Goal: Transaction & Acquisition: Obtain resource

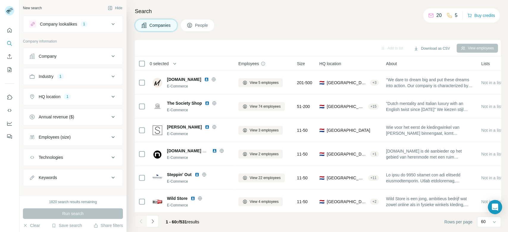
click at [109, 26] on icon at bounding box center [112, 24] width 7 height 7
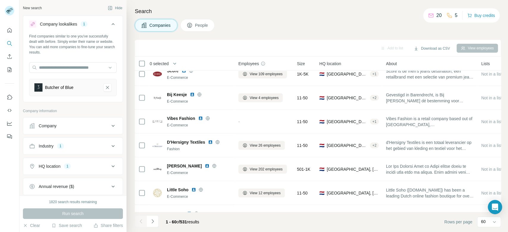
scroll to position [1044, 0]
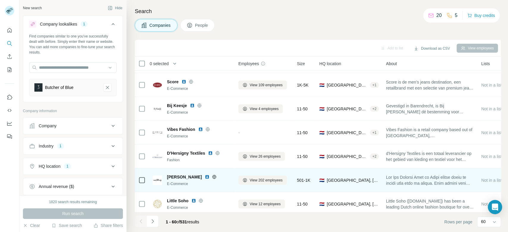
click at [213, 177] on icon at bounding box center [213, 177] width 1 height 4
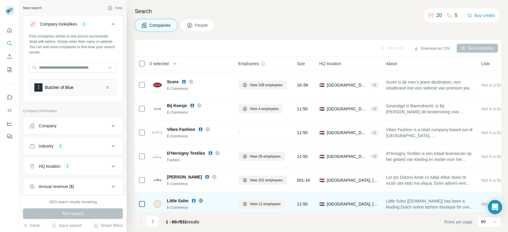
click at [201, 201] on icon at bounding box center [200, 201] width 1 height 4
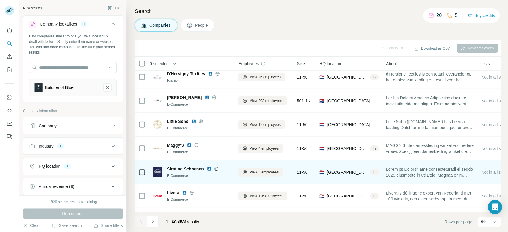
scroll to position [1126, 0]
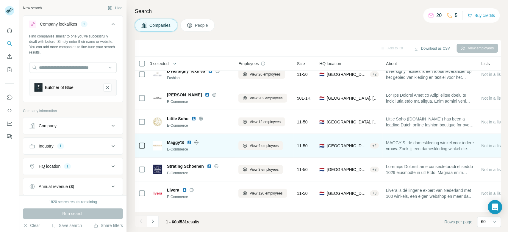
click at [196, 143] on icon at bounding box center [196, 142] width 5 height 5
drag, startPoint x: 167, startPoint y: 141, endPoint x: 186, endPoint y: 141, distance: 18.7
click at [186, 141] on div "Maggy'S" at bounding box center [199, 142] width 64 height 6
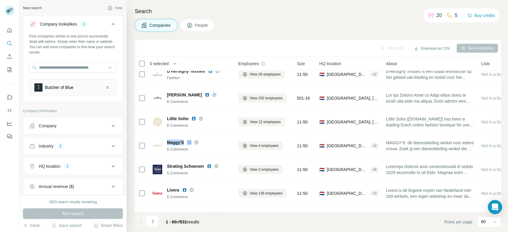
copy span "Maggy'S"
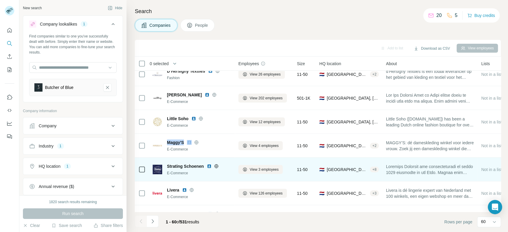
click at [217, 166] on icon at bounding box center [216, 166] width 5 height 5
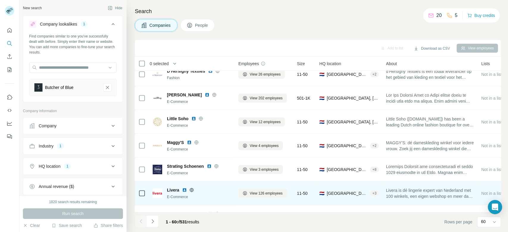
click at [193, 188] on icon at bounding box center [191, 190] width 5 height 5
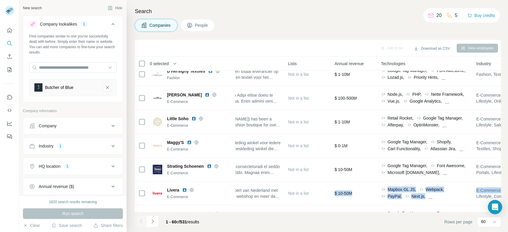
click at [498, 182] on div "Search Companies People Add to list Download as CSV View employees 0 selected C…" at bounding box center [316, 116] width 381 height 232
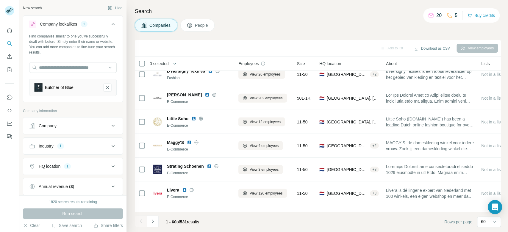
click at [278, 219] on footer "1 - 60 of 531 results Rows per page 60" at bounding box center [318, 222] width 366 height 20
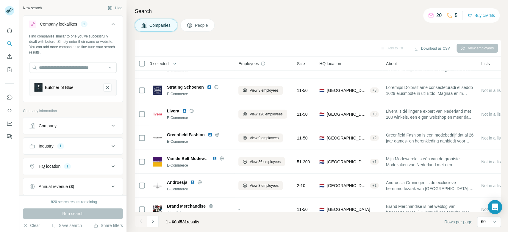
scroll to position [1211, 0]
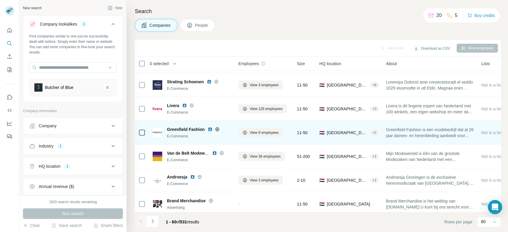
click at [218, 130] on icon at bounding box center [217, 129] width 4 height 4
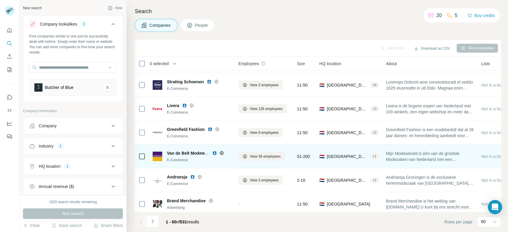
click at [222, 153] on icon at bounding box center [221, 153] width 5 height 5
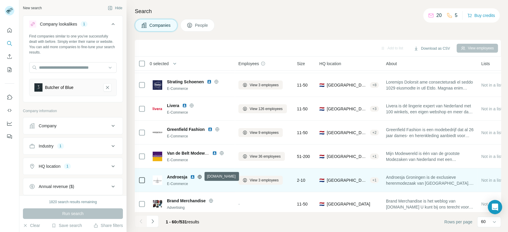
click at [200, 178] on icon at bounding box center [199, 177] width 5 height 5
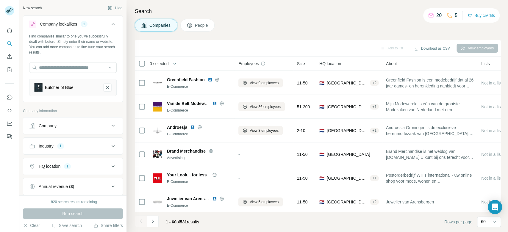
scroll to position [1290, 0]
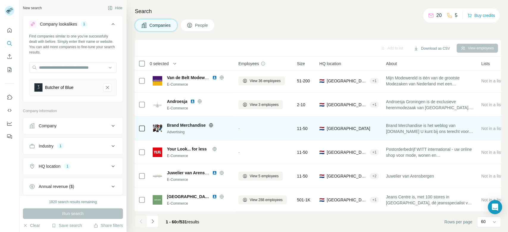
click at [210, 123] on icon at bounding box center [210, 125] width 5 height 5
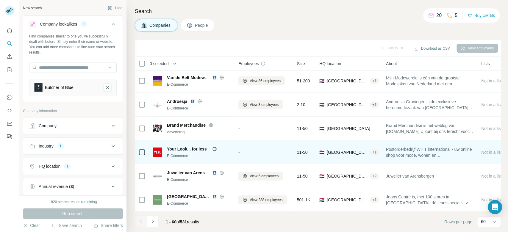
click at [216, 147] on icon at bounding box center [214, 149] width 4 height 4
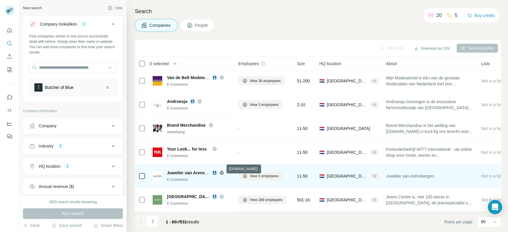
click at [221, 171] on icon at bounding box center [221, 173] width 1 height 4
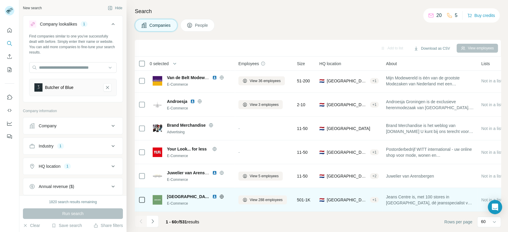
click at [219, 194] on icon at bounding box center [221, 196] width 5 height 5
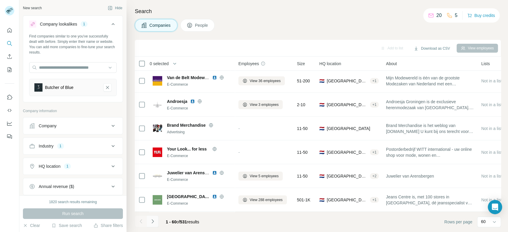
click at [152, 222] on icon "Navigate to next page" at bounding box center [153, 221] width 6 height 6
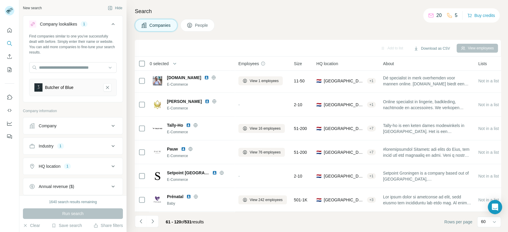
scroll to position [0, 0]
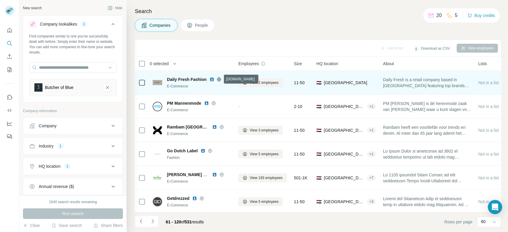
click at [218, 79] on icon at bounding box center [218, 79] width 5 height 5
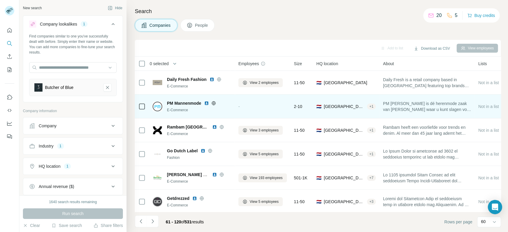
click at [213, 103] on icon at bounding box center [213, 103] width 1 height 4
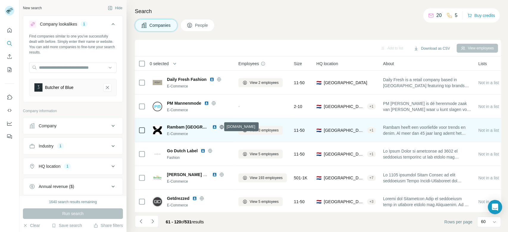
click at [219, 127] on icon at bounding box center [221, 127] width 5 height 5
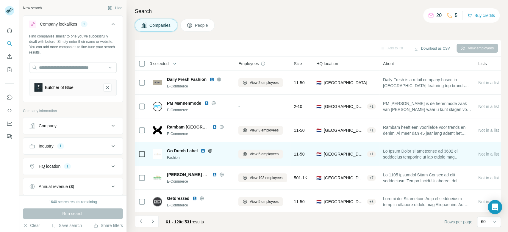
click at [211, 150] on icon at bounding box center [210, 150] width 4 height 0
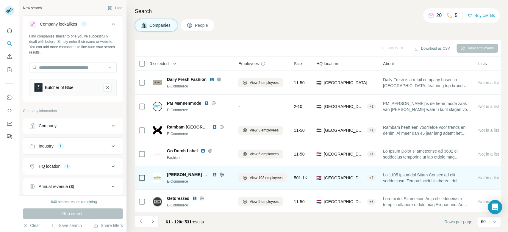
click at [222, 175] on icon at bounding box center [221, 174] width 5 height 5
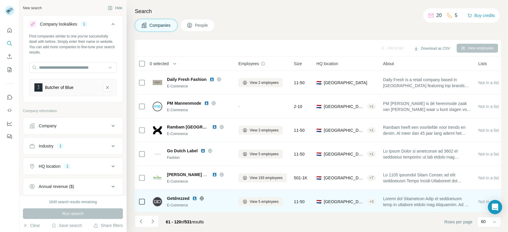
click at [203, 199] on icon at bounding box center [201, 198] width 5 height 5
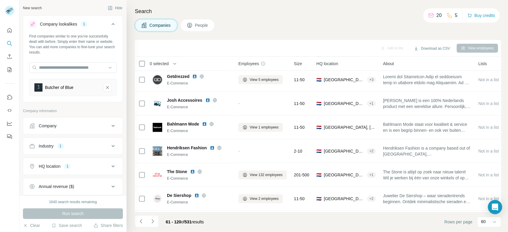
scroll to position [127, 0]
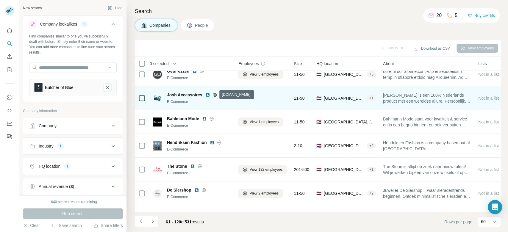
click at [215, 94] on icon at bounding box center [214, 94] width 5 height 5
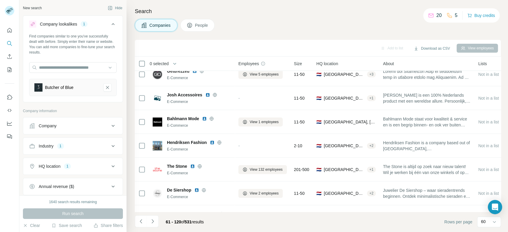
scroll to position [112, 0]
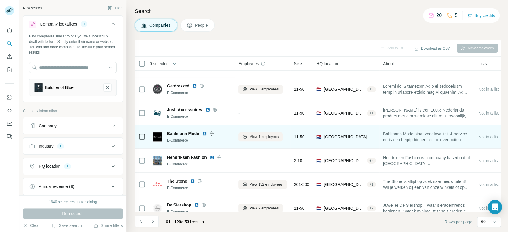
click at [211, 134] on icon at bounding box center [211, 133] width 5 height 5
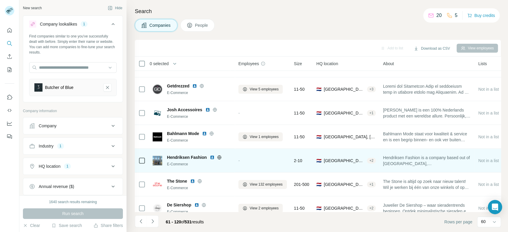
click at [220, 157] on icon at bounding box center [219, 157] width 5 height 5
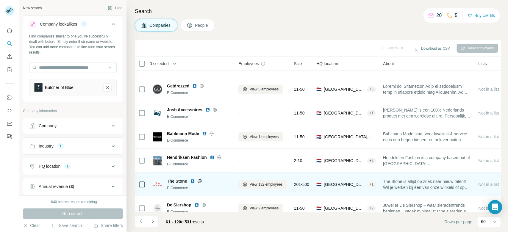
click at [200, 181] on icon at bounding box center [199, 181] width 4 height 0
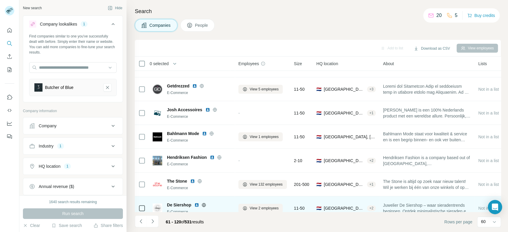
click at [204, 205] on icon at bounding box center [204, 205] width 4 height 0
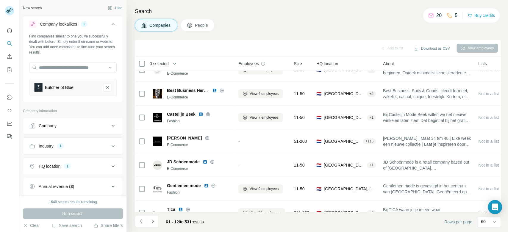
scroll to position [253, 0]
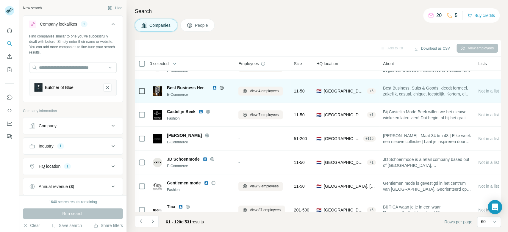
click at [221, 86] on icon at bounding box center [221, 88] width 1 height 4
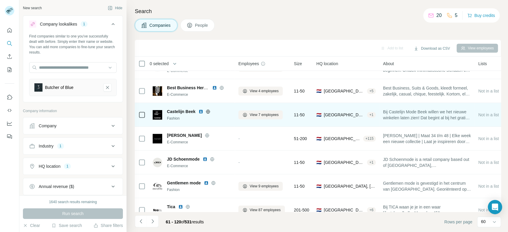
click at [207, 109] on icon at bounding box center [208, 111] width 4 height 4
drag, startPoint x: 167, startPoint y: 106, endPoint x: 197, endPoint y: 106, distance: 30.3
click at [197, 106] on div "Castelijn Beek Fashion" at bounding box center [192, 114] width 78 height 16
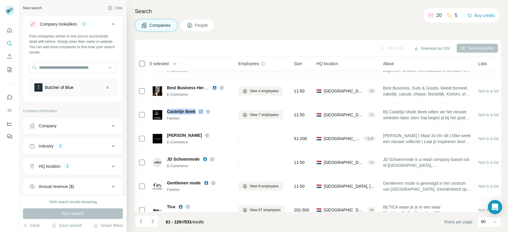
copy span "Castelijn Beek"
click at [231, 49] on div "Add to list Download as CSV View employees" at bounding box center [318, 48] width 360 height 10
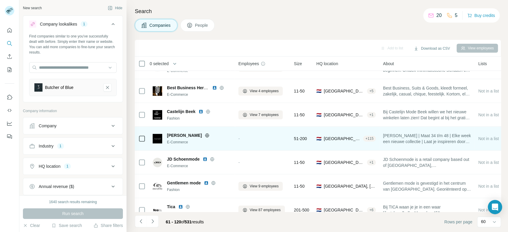
click at [209, 135] on icon at bounding box center [207, 135] width 5 height 5
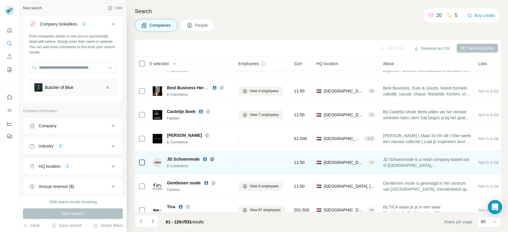
click at [212, 159] on icon at bounding box center [212, 159] width 5 height 5
drag, startPoint x: 162, startPoint y: 154, endPoint x: 200, endPoint y: 155, distance: 37.5
click at [200, 155] on div "JD Schoenmode E-Commerce" at bounding box center [192, 162] width 78 height 16
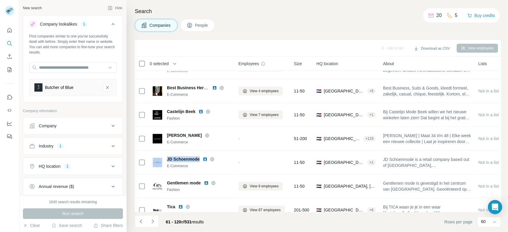
copy div "JD Schoenmode"
click at [131, 141] on div "Search Companies People Add to list Download as CSV View employees 0 selected C…" at bounding box center [316, 116] width 381 height 232
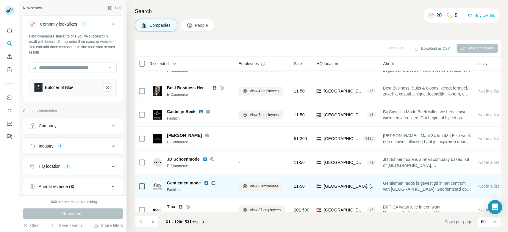
click at [213, 184] on icon at bounding box center [213, 182] width 5 height 5
drag, startPoint x: 167, startPoint y: 183, endPoint x: 200, endPoint y: 180, distance: 32.6
click at [200, 180] on div "Gentlemen mode" at bounding box center [199, 183] width 64 height 6
copy span "Gentlemen mode"
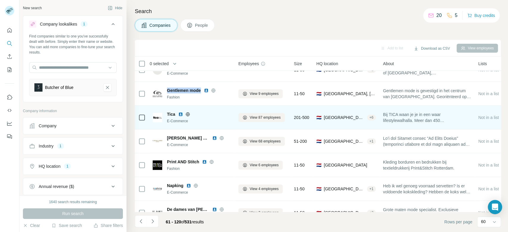
scroll to position [351, 0]
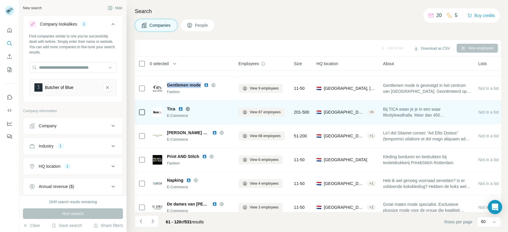
click at [187, 109] on icon at bounding box center [187, 108] width 5 height 5
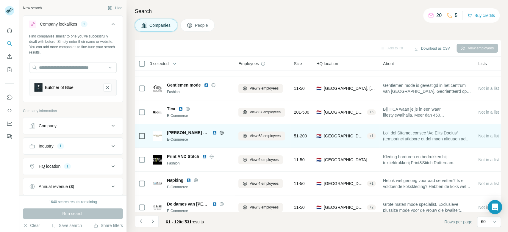
click at [219, 134] on icon at bounding box center [221, 132] width 5 height 5
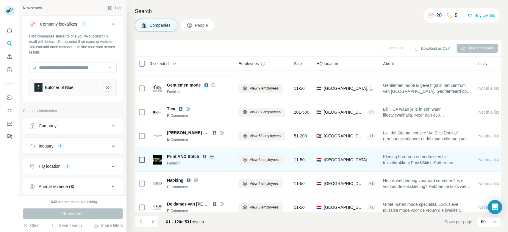
click at [212, 158] on icon at bounding box center [211, 156] width 1 height 4
drag, startPoint x: 168, startPoint y: 151, endPoint x: 196, endPoint y: 152, distance: 28.0
click at [196, 152] on td "Print AND Stitch Fashion" at bounding box center [192, 160] width 86 height 24
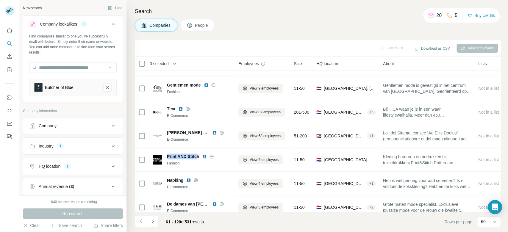
copy span "Print AND Stitc"
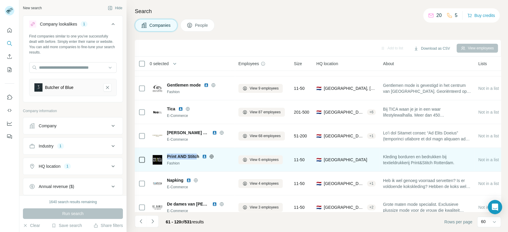
click at [168, 149] on td "Print AND Stitch Fashion" at bounding box center [192, 160] width 86 height 24
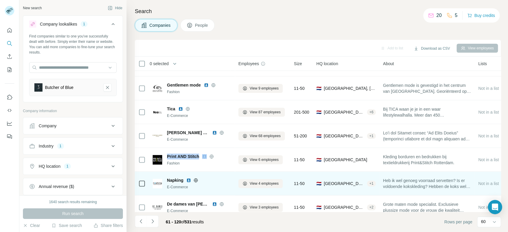
click at [196, 178] on icon at bounding box center [195, 180] width 1 height 4
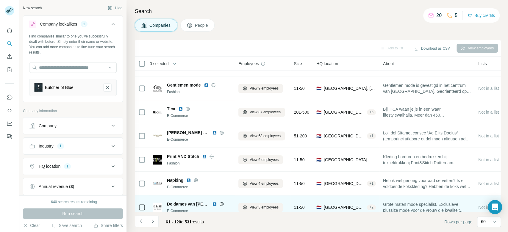
click at [221, 204] on icon at bounding box center [221, 204] width 1 height 4
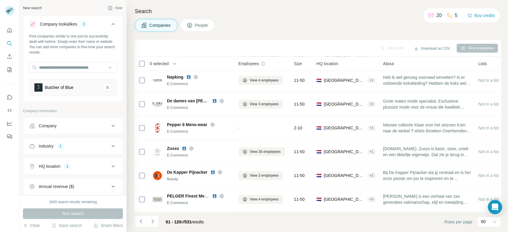
scroll to position [460, 0]
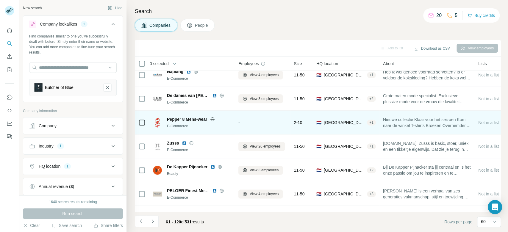
click at [212, 120] on icon at bounding box center [212, 119] width 5 height 5
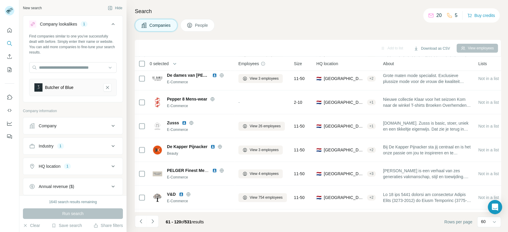
scroll to position [502, 0]
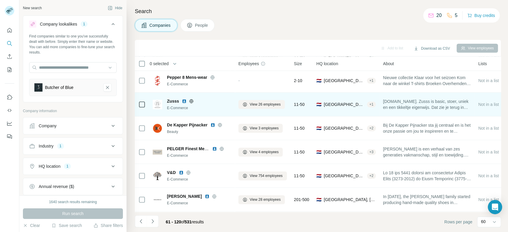
click at [190, 102] on icon at bounding box center [191, 101] width 4 height 4
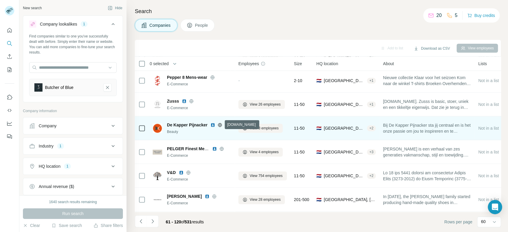
click at [220, 124] on icon at bounding box center [219, 125] width 1 height 4
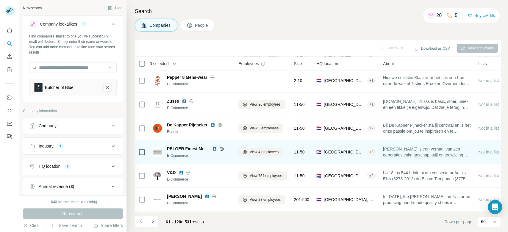
click at [223, 151] on icon at bounding box center [221, 148] width 5 height 5
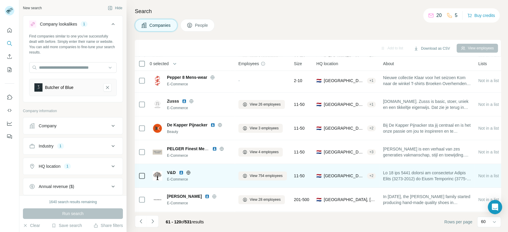
click at [189, 173] on icon at bounding box center [188, 172] width 5 height 5
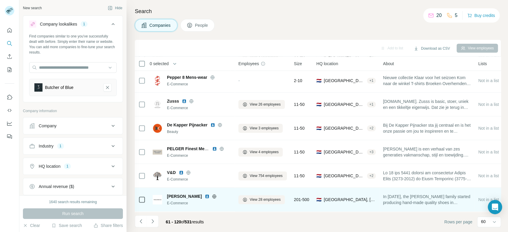
click at [216, 196] on icon at bounding box center [214, 196] width 4 height 0
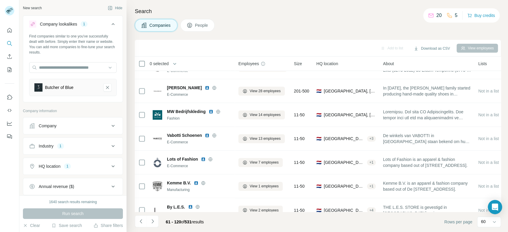
scroll to position [618, 0]
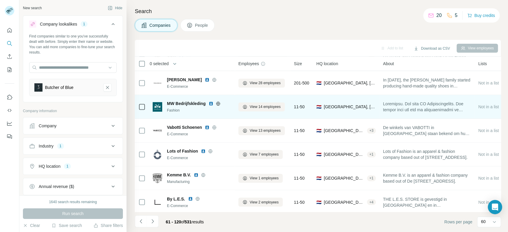
click at [218, 105] on icon at bounding box center [217, 103] width 1 height 4
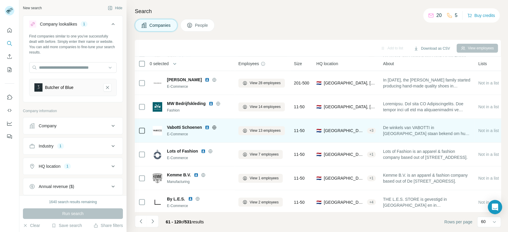
click at [214, 128] on icon at bounding box center [214, 127] width 5 height 5
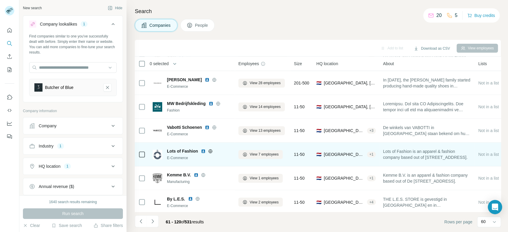
click at [212, 151] on icon at bounding box center [210, 151] width 5 height 5
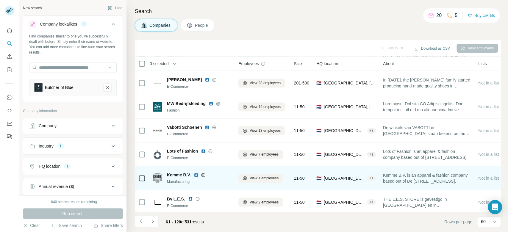
click at [204, 175] on icon at bounding box center [202, 175] width 1 height 4
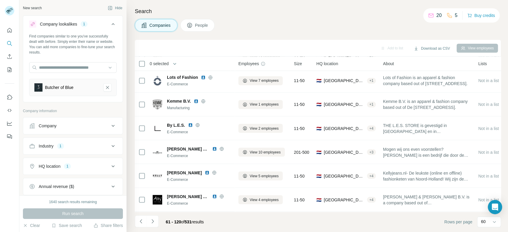
scroll to position [705, 0]
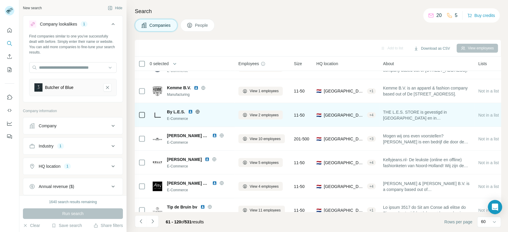
click at [197, 111] on icon at bounding box center [197, 111] width 5 height 5
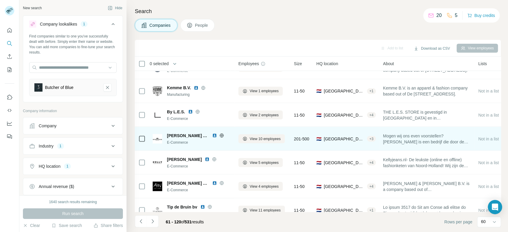
click at [219, 137] on icon at bounding box center [221, 135] width 5 height 5
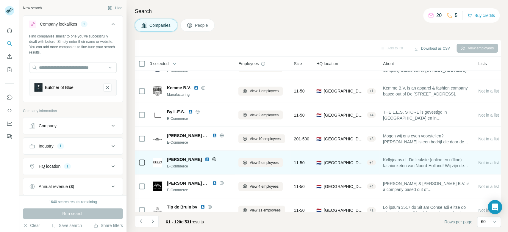
click at [212, 158] on icon at bounding box center [214, 159] width 4 height 4
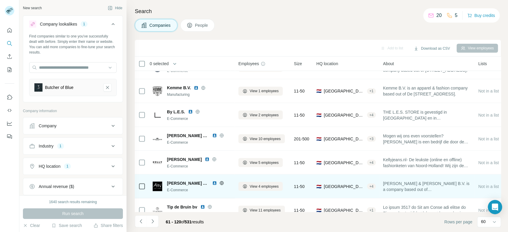
click at [223, 182] on icon at bounding box center [221, 182] width 5 height 5
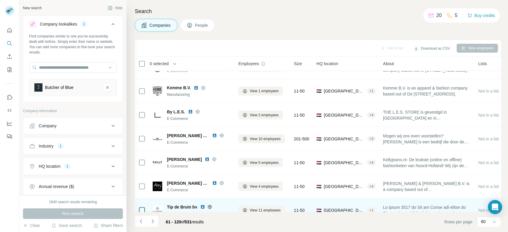
click at [210, 206] on icon at bounding box center [209, 206] width 5 height 5
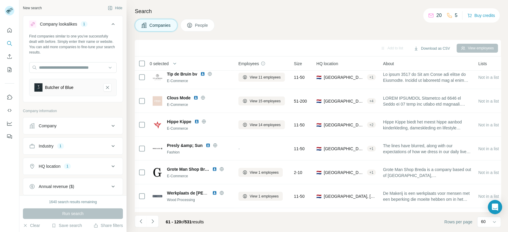
scroll to position [846, 0]
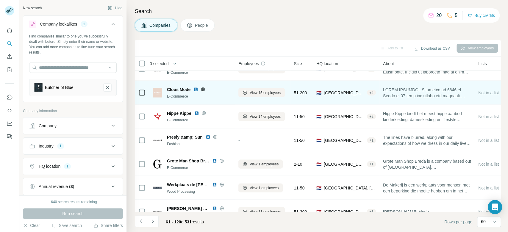
click at [204, 89] on icon at bounding box center [202, 89] width 5 height 5
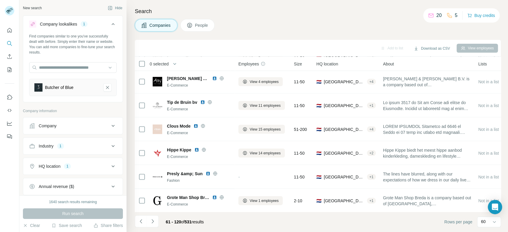
scroll to position [804, 0]
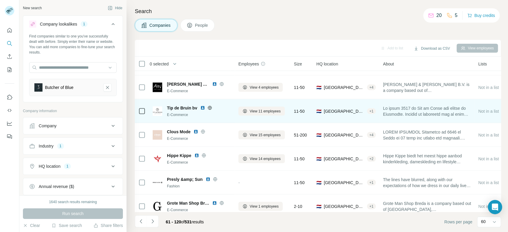
click at [211, 106] on icon at bounding box center [210, 108] width 4 height 4
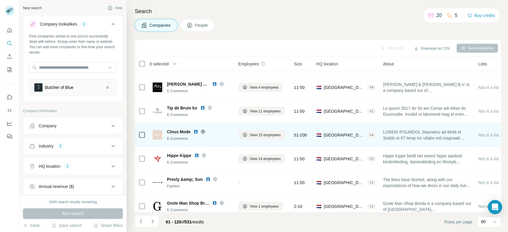
click at [203, 132] on icon at bounding box center [202, 131] width 5 height 5
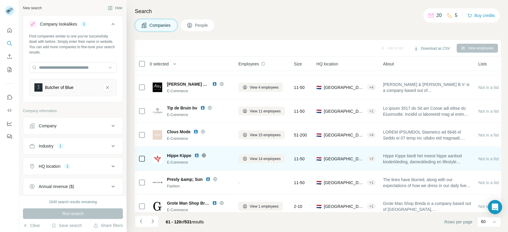
click at [202, 154] on icon at bounding box center [203, 155] width 5 height 5
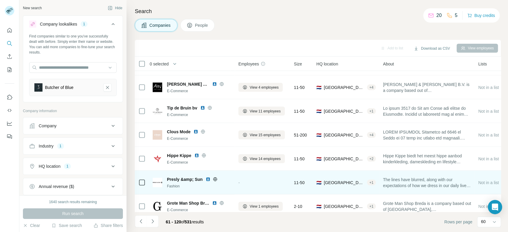
click at [214, 177] on icon at bounding box center [215, 179] width 5 height 5
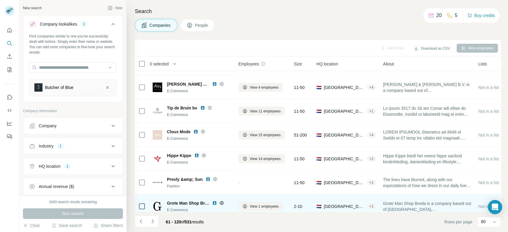
click at [221, 203] on icon at bounding box center [221, 202] width 5 height 5
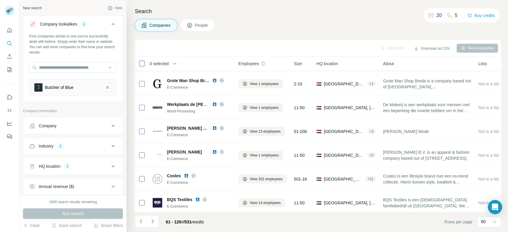
scroll to position [929, 0]
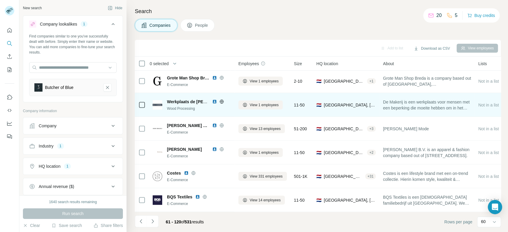
click at [222, 103] on icon at bounding box center [221, 101] width 5 height 5
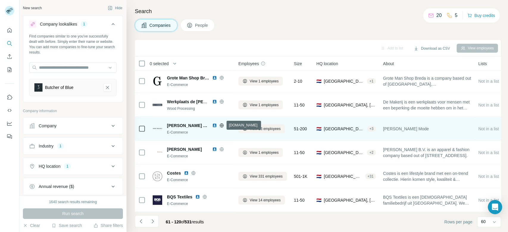
click at [220, 127] on icon at bounding box center [221, 125] width 4 height 4
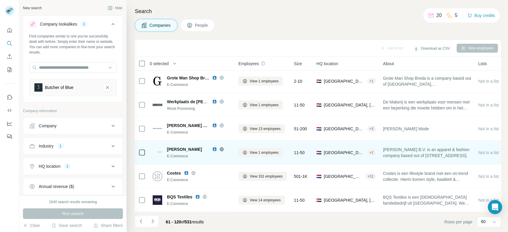
click at [222, 150] on icon at bounding box center [221, 149] width 5 height 5
click at [184, 141] on td "Krisman westeneng schoenen E-Commerce" at bounding box center [192, 153] width 86 height 24
copy span "Krisman westeneng schoenen"
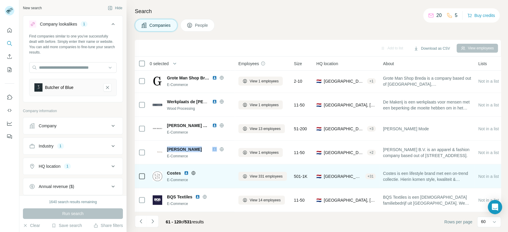
click at [194, 173] on icon at bounding box center [193, 173] width 5 height 5
click at [194, 172] on icon at bounding box center [193, 173] width 5 height 5
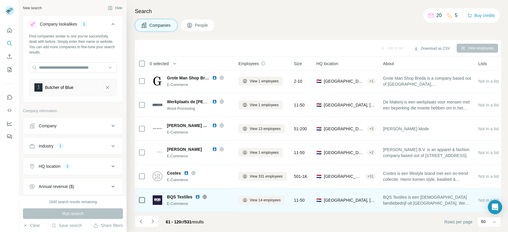
click at [204, 197] on icon at bounding box center [205, 197] width 4 height 0
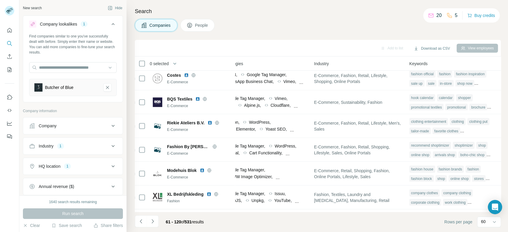
scroll to position [1000, 356]
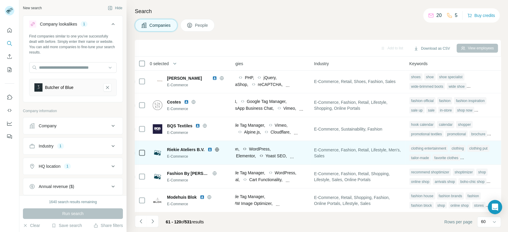
click at [217, 149] on icon at bounding box center [216, 149] width 5 height 5
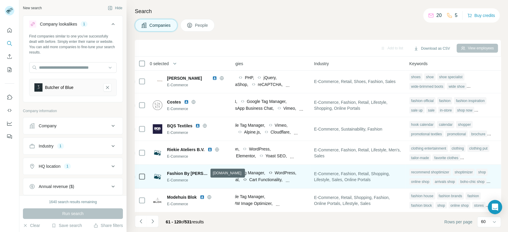
click at [212, 174] on icon at bounding box center [214, 173] width 5 height 5
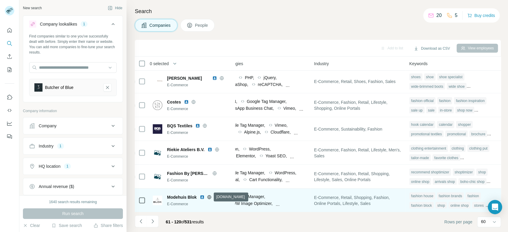
click at [209, 198] on icon at bounding box center [209, 197] width 5 height 5
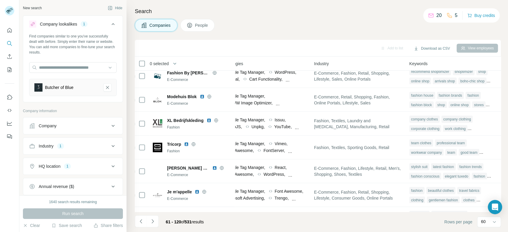
scroll to position [1117, 356]
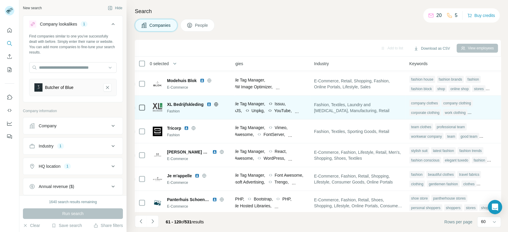
click at [216, 105] on icon at bounding box center [215, 104] width 5 height 5
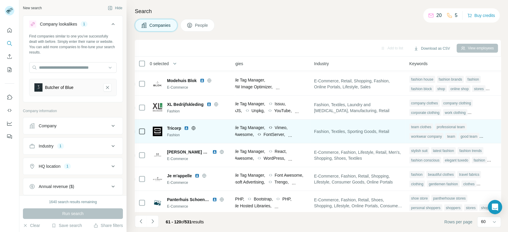
click at [193, 126] on icon at bounding box center [193, 128] width 4 height 4
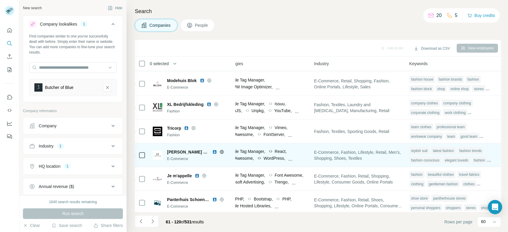
click at [221, 153] on icon at bounding box center [221, 152] width 1 height 4
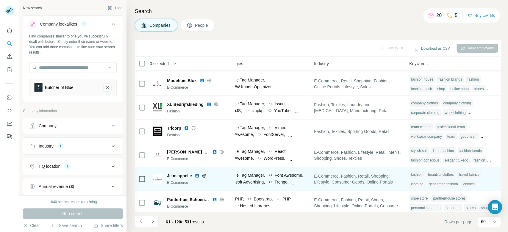
click at [203, 174] on icon at bounding box center [204, 176] width 4 height 4
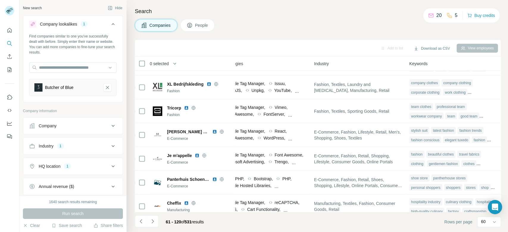
scroll to position [1145, 356]
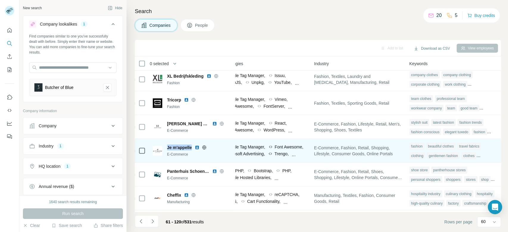
drag, startPoint x: 168, startPoint y: 145, endPoint x: 192, endPoint y: 142, distance: 24.9
click at [192, 142] on div "Je m'appelle E-Commerce" at bounding box center [192, 150] width 78 height 16
copy span "Je m'appelle"
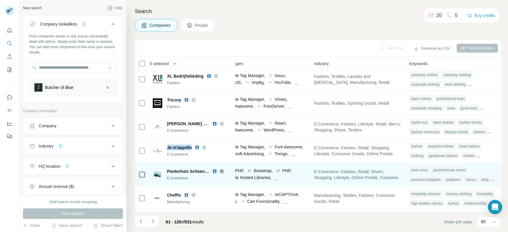
click at [221, 172] on icon at bounding box center [221, 171] width 5 height 5
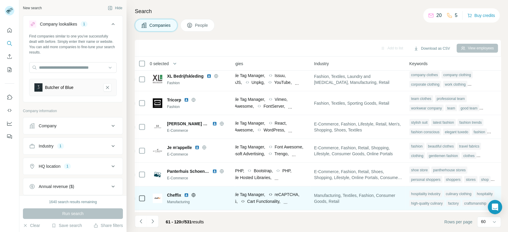
click at [193, 196] on icon at bounding box center [193, 195] width 5 height 5
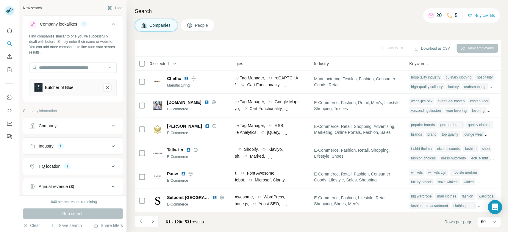
scroll to position [1270, 356]
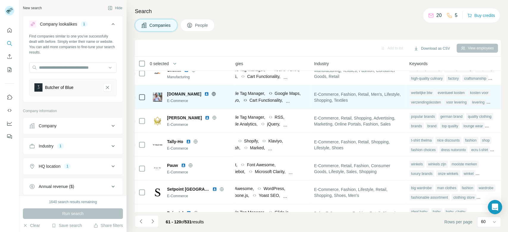
click at [212, 93] on icon at bounding box center [213, 94] width 5 height 5
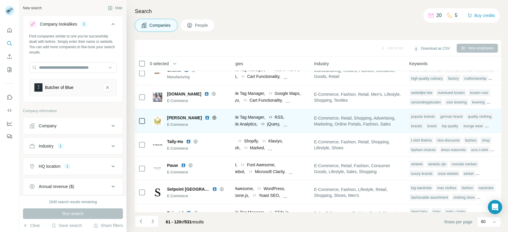
click at [212, 119] on icon at bounding box center [214, 118] width 4 height 4
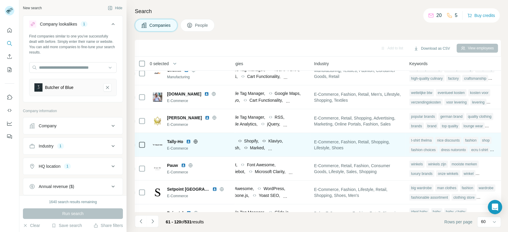
click at [196, 142] on icon at bounding box center [195, 141] width 1 height 4
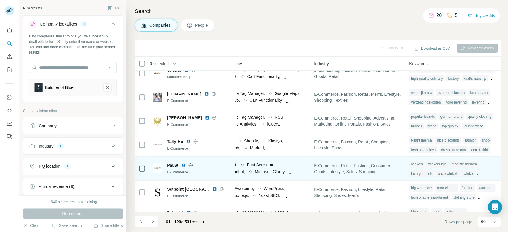
click at [189, 166] on icon at bounding box center [189, 165] width 1 height 4
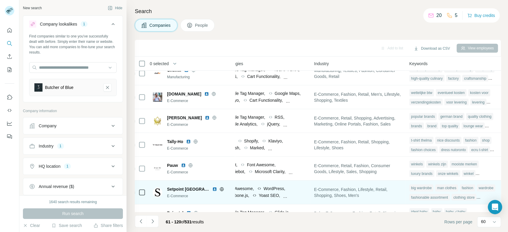
click at [219, 187] on icon at bounding box center [221, 189] width 4 height 4
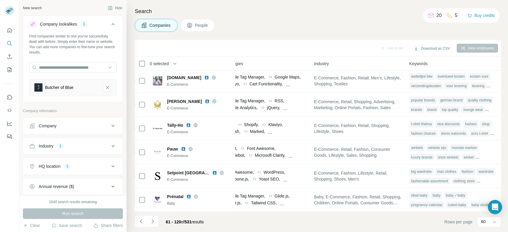
scroll to position [1290, 356]
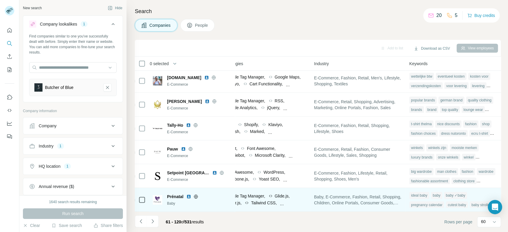
click at [194, 194] on icon at bounding box center [195, 196] width 5 height 5
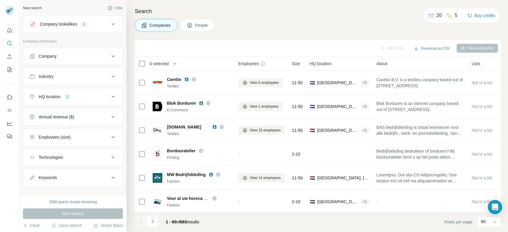
click at [84, 180] on button "Keywords" at bounding box center [72, 177] width 99 height 14
click at [75, 194] on input "text" at bounding box center [67, 192] width 76 height 11
paste input "**********"
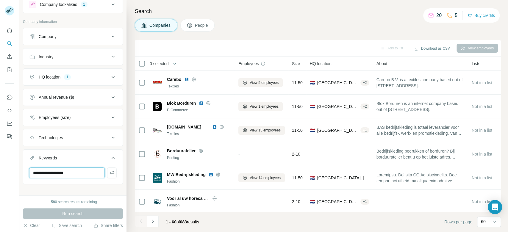
scroll to position [24, 0]
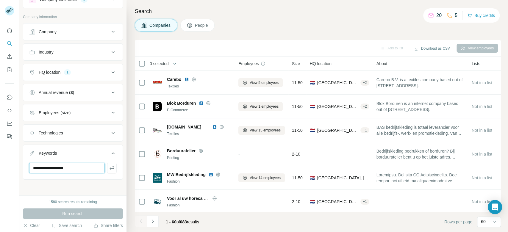
type input "**********"
click at [86, 71] on div "HQ location 1" at bounding box center [69, 72] width 80 height 6
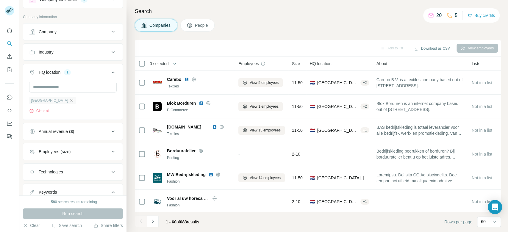
click at [69, 102] on icon "button" at bounding box center [71, 100] width 5 height 5
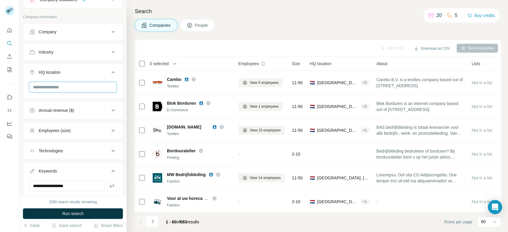
click at [72, 84] on input "text" at bounding box center [72, 87] width 87 height 11
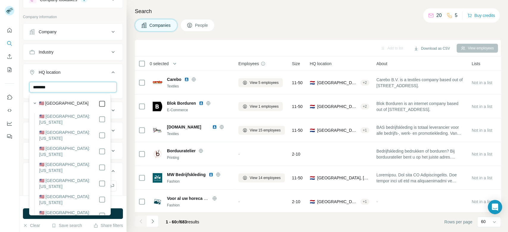
type input "********"
click at [117, 212] on button "Run search" at bounding box center [73, 213] width 100 height 11
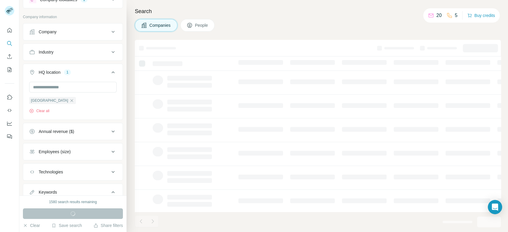
scroll to position [64, 0]
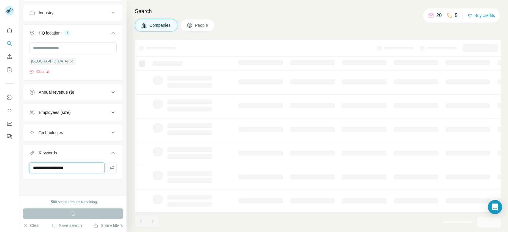
click at [81, 168] on input "**********" at bounding box center [67, 167] width 76 height 11
click at [109, 168] on icon "button" at bounding box center [111, 168] width 4 height 4
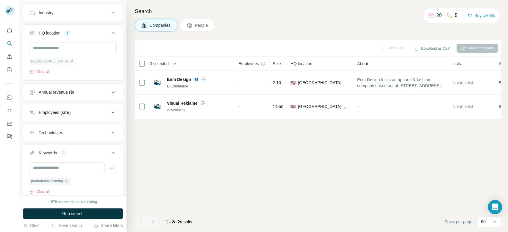
click at [69, 61] on icon "button" at bounding box center [71, 61] width 5 height 5
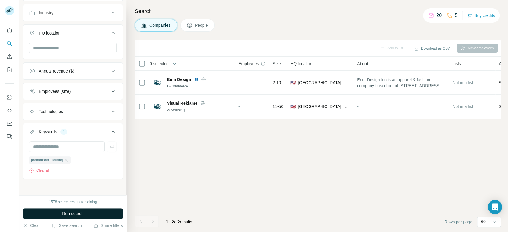
click at [109, 213] on button "Run search" at bounding box center [73, 213] width 100 height 11
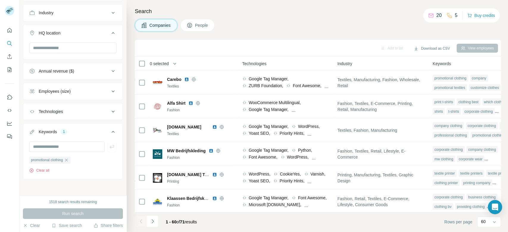
scroll to position [0, 351]
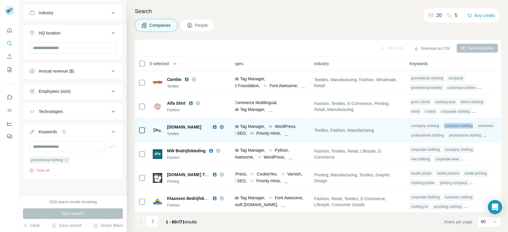
drag, startPoint x: 469, startPoint y: 124, endPoint x: 444, endPoint y: 122, distance: 25.0
click at [444, 122] on div "corporate clothing" at bounding box center [458, 125] width 32 height 7
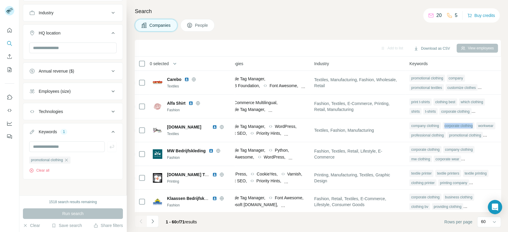
copy div "corporate clothing"
click at [80, 147] on input "text" at bounding box center [67, 146] width 76 height 11
paste input "**********"
type input "**********"
click at [109, 147] on icon "button" at bounding box center [112, 147] width 6 height 6
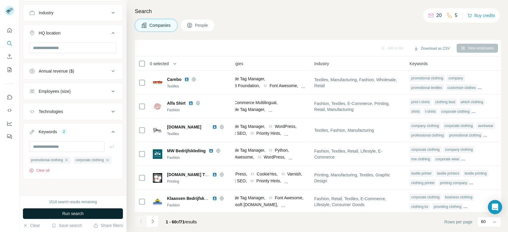
click at [98, 209] on button "Run search" at bounding box center [73, 213] width 100 height 11
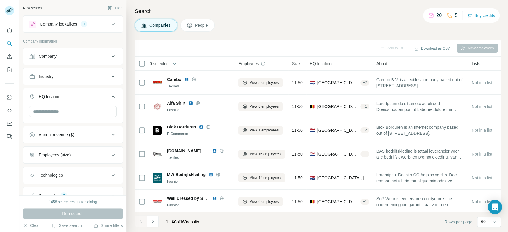
click at [105, 28] on button "Company lookalikes 1" at bounding box center [72, 24] width 99 height 14
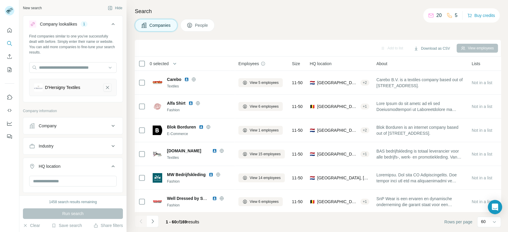
click at [105, 89] on icon "D'Hersigny Textiles-remove-button" at bounding box center [107, 87] width 5 height 6
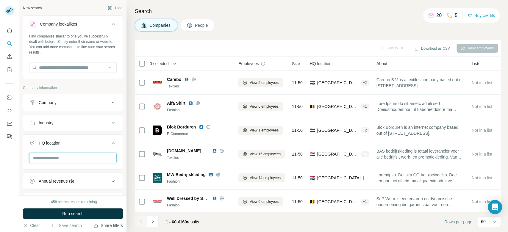
click at [84, 153] on input "text" at bounding box center [72, 158] width 87 height 11
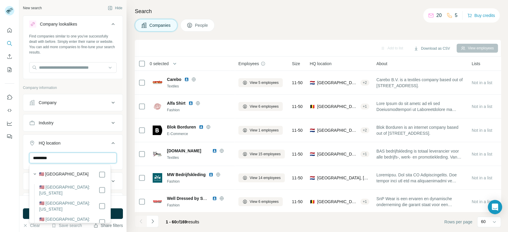
type input "*********"
click at [66, 171] on label "🇺🇸 [GEOGRAPHIC_DATA]" at bounding box center [64, 174] width 50 height 7
click at [114, 215] on button "Run search" at bounding box center [73, 213] width 100 height 11
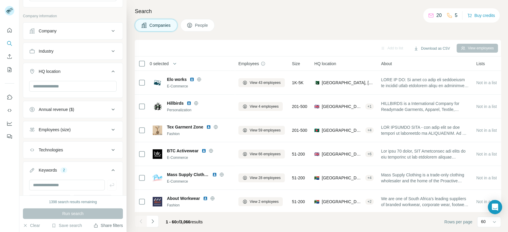
scroll to position [69, 0]
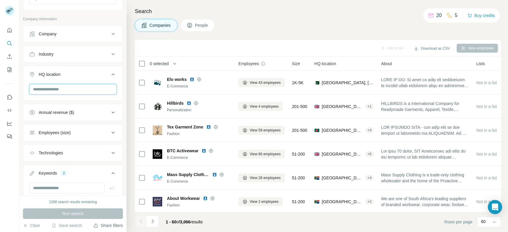
click at [55, 85] on input "text" at bounding box center [72, 89] width 87 height 11
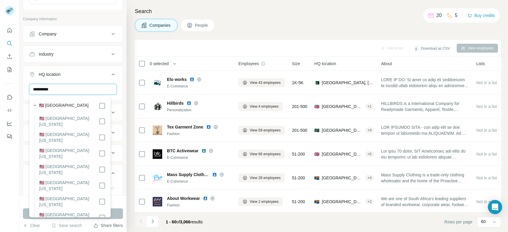
type input "**********"
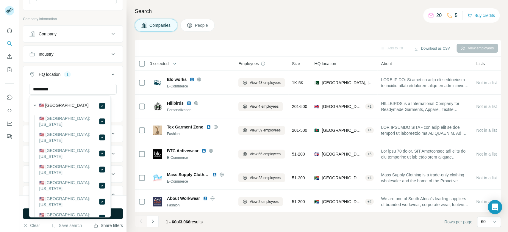
click at [114, 214] on button "Run search" at bounding box center [73, 213] width 100 height 11
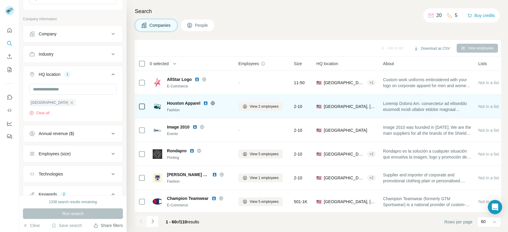
click at [213, 105] on icon at bounding box center [212, 103] width 5 height 5
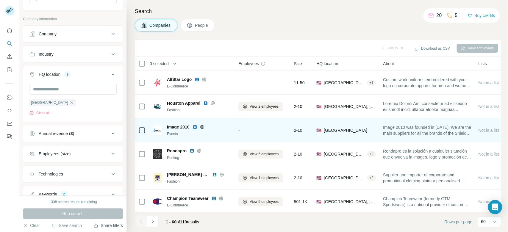
click at [202, 127] on icon at bounding box center [201, 127] width 1 height 4
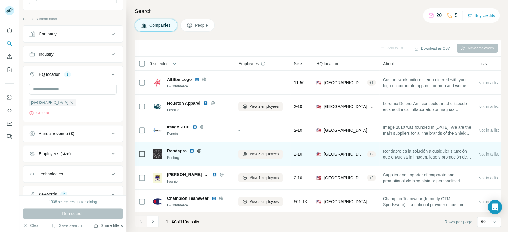
click at [199, 149] on icon at bounding box center [198, 151] width 1 height 4
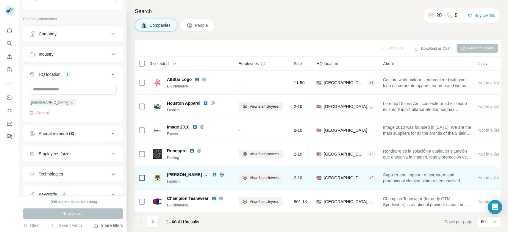
click at [219, 175] on icon at bounding box center [221, 174] width 5 height 5
drag, startPoint x: 165, startPoint y: 171, endPoint x: 196, endPoint y: 173, distance: 31.0
click at [196, 173] on div "[PERSON_NAME] Group Fashion" at bounding box center [192, 178] width 78 height 12
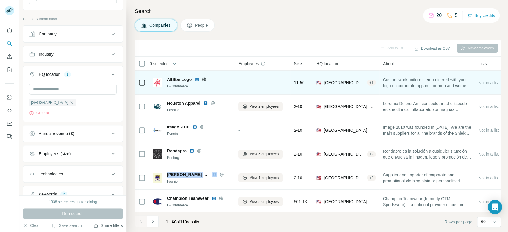
copy span "[PERSON_NAME] Group"
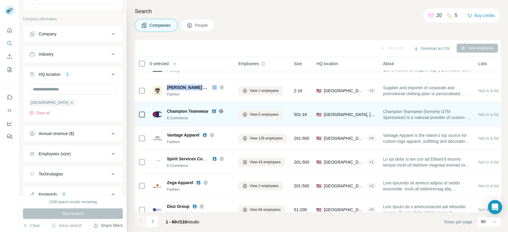
scroll to position [92, 0]
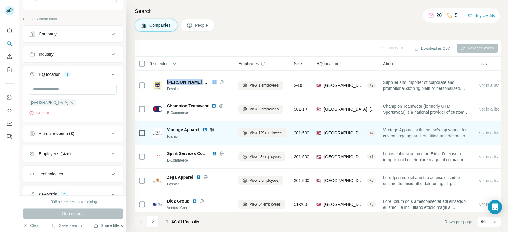
click at [213, 129] on icon at bounding box center [211, 129] width 5 height 5
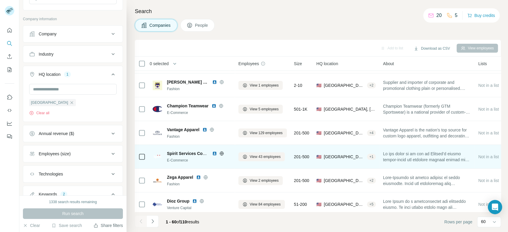
click at [221, 154] on icon at bounding box center [221, 153] width 5 height 5
click at [221, 153] on icon at bounding box center [221, 153] width 5 height 5
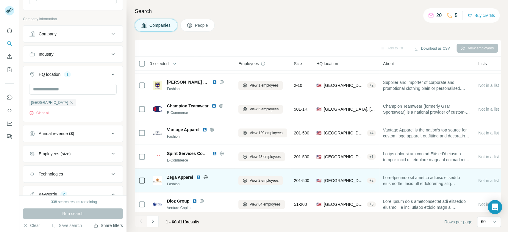
click at [205, 177] on icon at bounding box center [205, 177] width 1 height 4
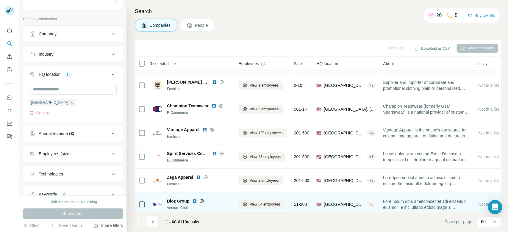
click at [202, 201] on icon at bounding box center [201, 201] width 5 height 5
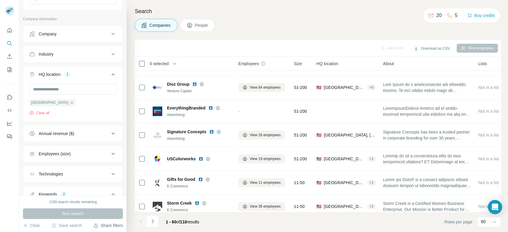
scroll to position [217, 0]
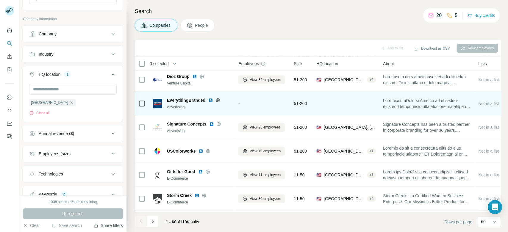
click at [218, 101] on icon at bounding box center [217, 100] width 5 height 5
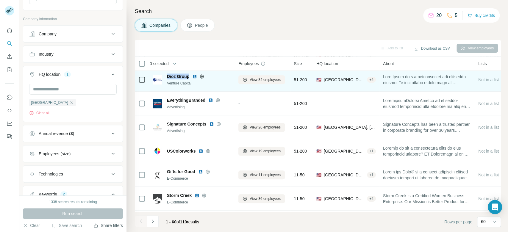
drag, startPoint x: 165, startPoint y: 74, endPoint x: 190, endPoint y: 73, distance: 25.0
click at [190, 73] on div "Dioz Group Venture Capital" at bounding box center [192, 79] width 78 height 12
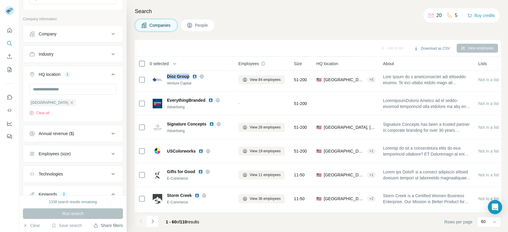
copy span "Dioz Group"
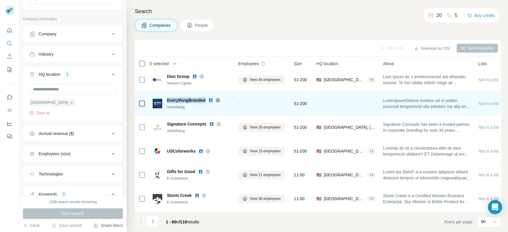
drag, startPoint x: 167, startPoint y: 95, endPoint x: 204, endPoint y: 95, distance: 37.2
click at [204, 95] on div "EverythingBranded Advertising" at bounding box center [192, 103] width 78 height 16
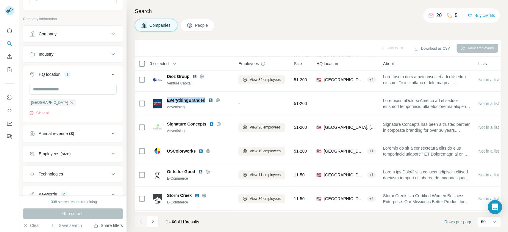
copy span "EverythingBranded"
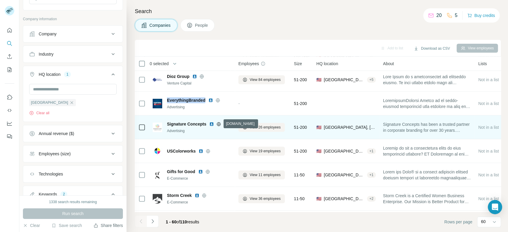
click at [219, 123] on icon at bounding box center [218, 124] width 5 height 5
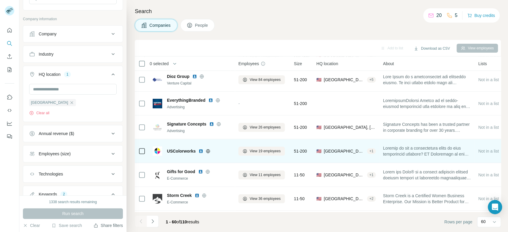
click at [208, 150] on icon at bounding box center [207, 151] width 5 height 5
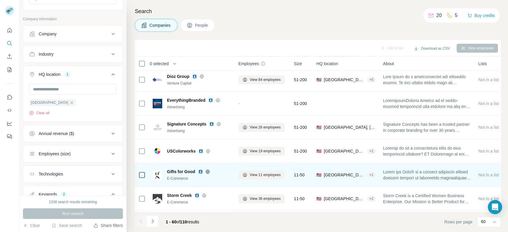
click at [209, 172] on icon at bounding box center [207, 171] width 5 height 5
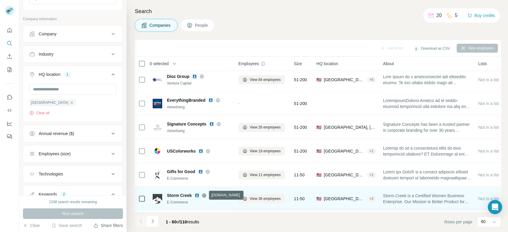
click at [205, 196] on icon at bounding box center [204, 195] width 4 height 4
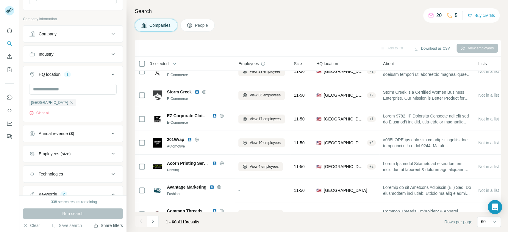
scroll to position [328, 0]
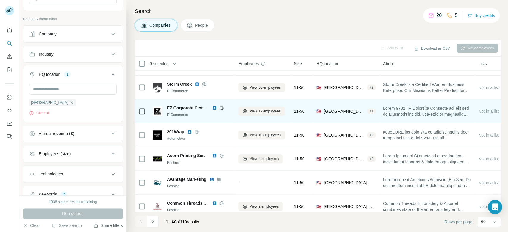
click at [221, 108] on icon at bounding box center [221, 108] width 5 height 5
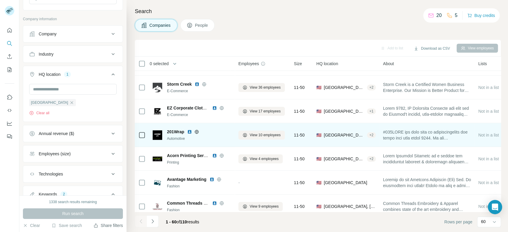
click at [196, 130] on icon at bounding box center [197, 132] width 4 height 4
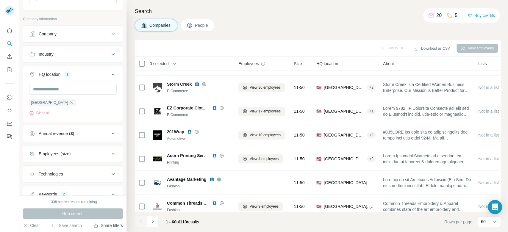
click at [223, 155] on icon at bounding box center [221, 155] width 4 height 0
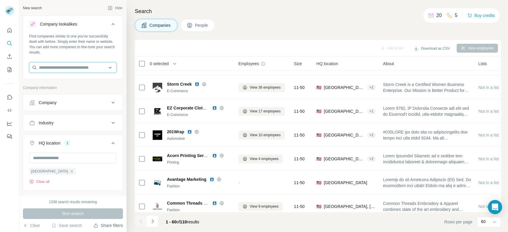
click at [82, 68] on input "text" at bounding box center [72, 67] width 87 height 11
paste input "**********"
type input "**********"
click p "EZ Corporate Clothing"
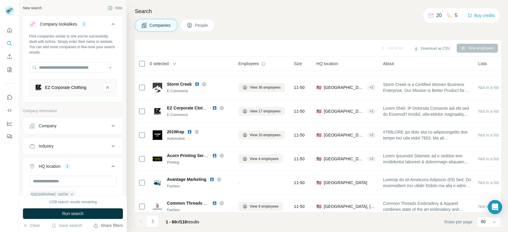
scroll to position [0, 0]
click icon
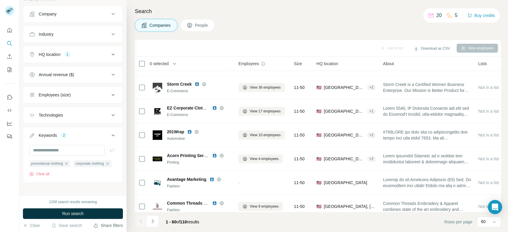
scroll to position [113, 0]
click icon "button"
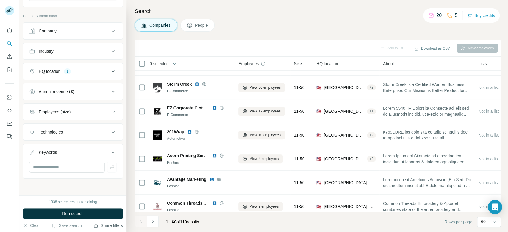
scroll to position [94, 0]
click div "HQ location 1"
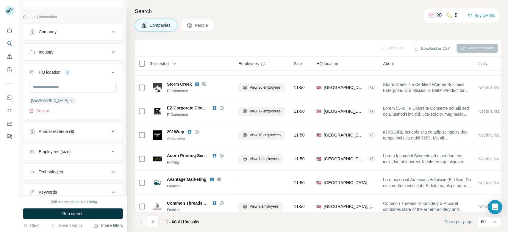
click button "Run search"
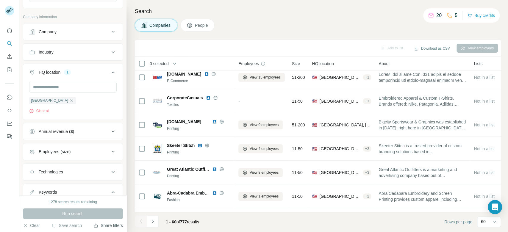
scroll to position [328, 0]
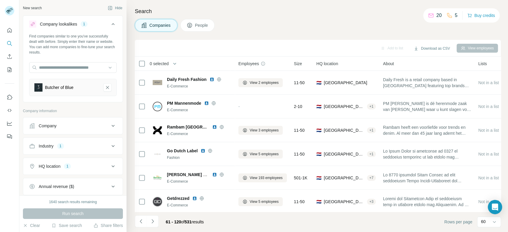
scroll to position [1290, 356]
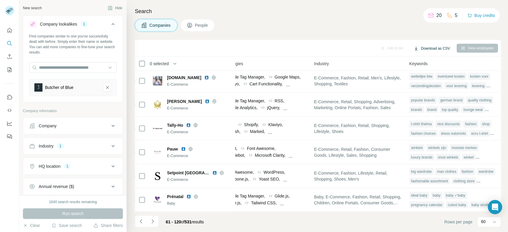
click at [423, 48] on button "Download as CSV" at bounding box center [431, 48] width 44 height 9
click at [323, 48] on div "Add to list Download as CSV View employees" at bounding box center [318, 48] width 360 height 10
click at [153, 222] on icon "Navigate to next page" at bounding box center [152, 221] width 2 height 4
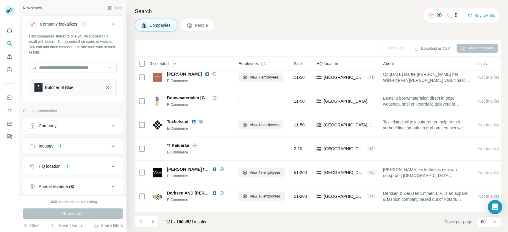
scroll to position [1290, 0]
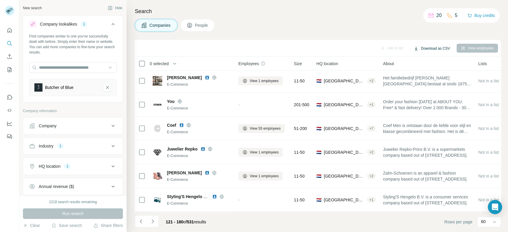
click at [427, 49] on button "Download as CSV" at bounding box center [431, 48] width 44 height 9
click at [435, 63] on div "Only current page (60)" at bounding box center [440, 61] width 58 height 11
